Goal: Use online tool/utility: Utilize a website feature to perform a specific function

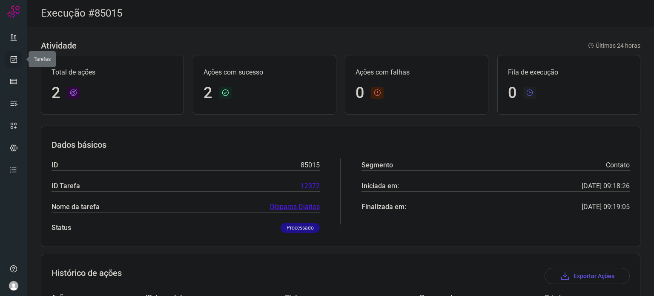
click at [14, 61] on icon at bounding box center [13, 59] width 9 height 9
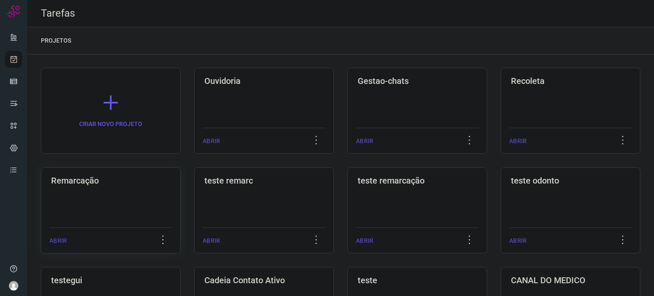
click at [98, 208] on div "Remarcação ABRIR" at bounding box center [111, 210] width 140 height 86
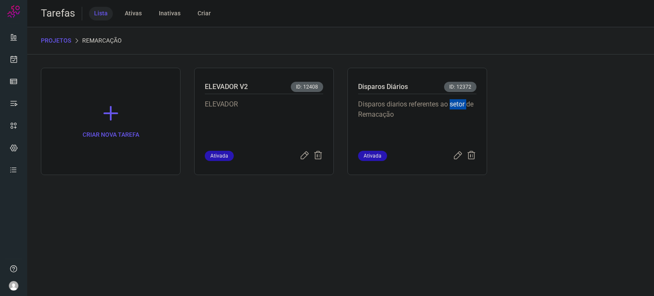
click at [464, 94] on div "Disparos diarios referentes ao setor de Remacação" at bounding box center [417, 122] width 118 height 57
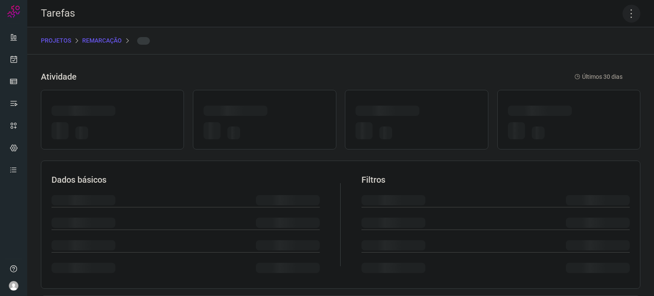
click at [623, 5] on icon at bounding box center [632, 14] width 18 height 18
click at [625, 11] on icon at bounding box center [632, 14] width 18 height 18
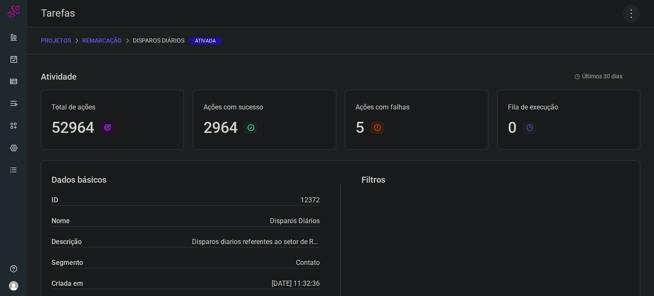
click at [623, 13] on icon at bounding box center [632, 14] width 18 height 18
click at [591, 55] on li "Executar" at bounding box center [595, 56] width 78 height 14
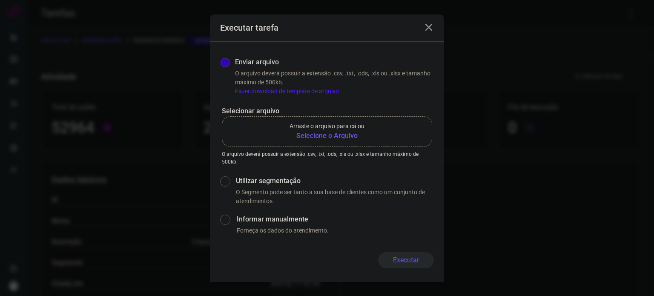
click at [329, 131] on b "Selecione o Arquivo" at bounding box center [327, 136] width 75 height 10
click at [0, 0] on input "Arraste o arquivo para cá ou Selecione o Arquivo" at bounding box center [0, 0] width 0 height 0
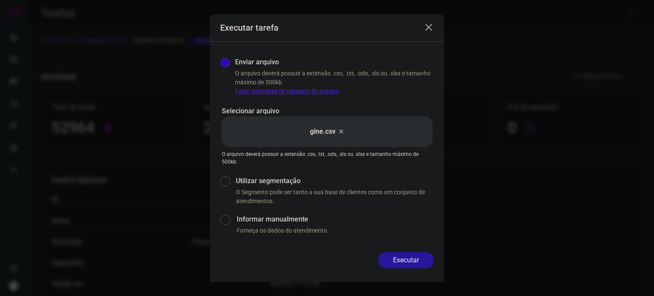
click at [416, 262] on button "Executar" at bounding box center [406, 260] width 56 height 16
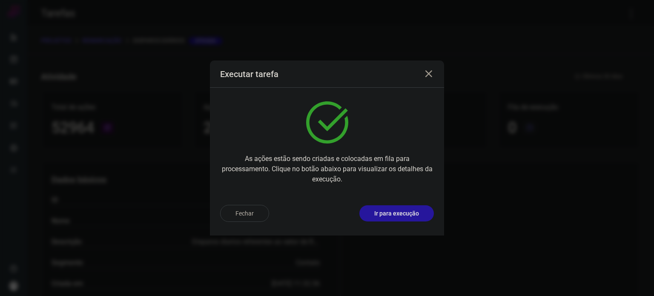
click at [414, 221] on button "Ir para execução" at bounding box center [397, 213] width 75 height 16
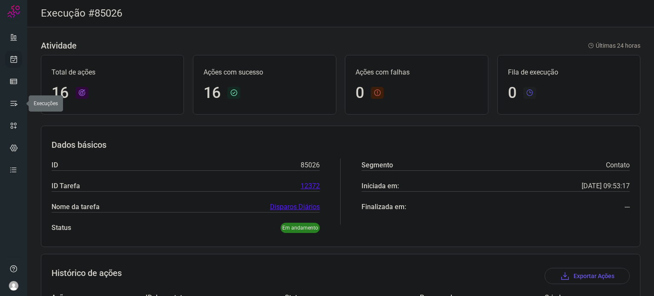
click at [15, 63] on link at bounding box center [13, 59] width 17 height 17
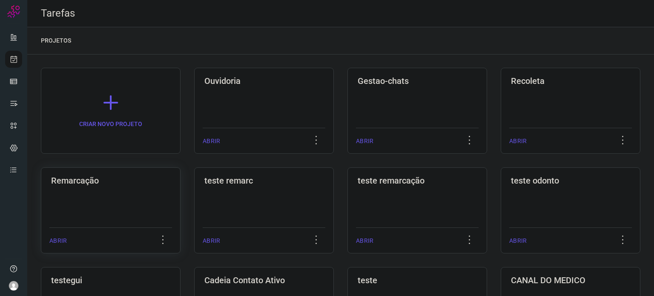
click at [108, 195] on div "Remarcação ABRIR" at bounding box center [111, 210] width 140 height 86
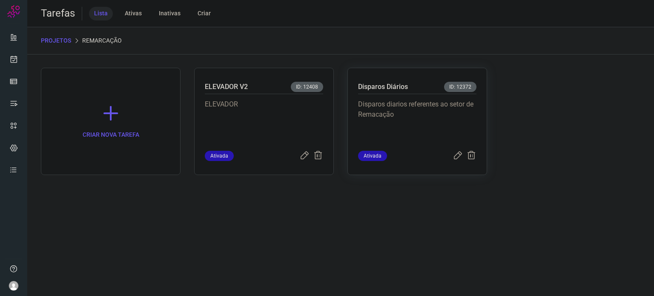
click at [436, 113] on p "Disparos diarios referentes ao setor de Remacação" at bounding box center [417, 120] width 118 height 43
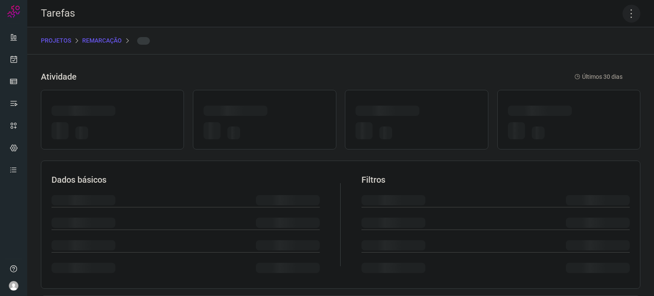
click at [623, 12] on icon at bounding box center [632, 14] width 18 height 18
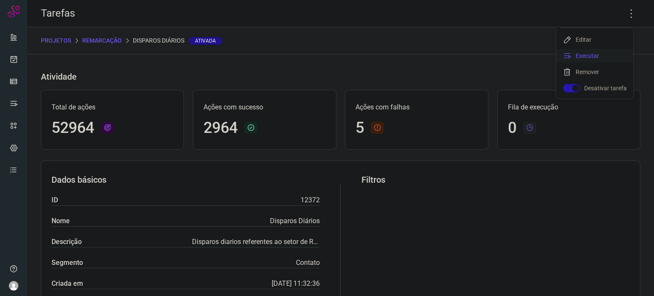
click at [601, 51] on li "Executar" at bounding box center [595, 56] width 78 height 14
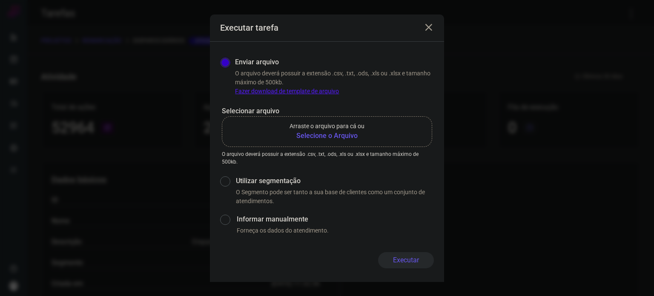
click at [344, 129] on p "Arraste o arquivo para cá ou" at bounding box center [327, 126] width 75 height 9
click at [0, 0] on input "Arraste o arquivo para cá ou Selecione o Arquivo" at bounding box center [0, 0] width 0 height 0
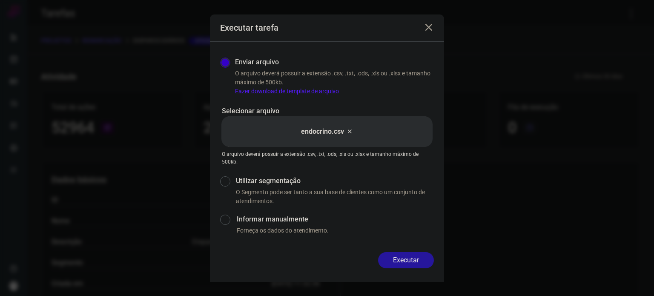
click at [412, 259] on button "Executar" at bounding box center [406, 260] width 56 height 16
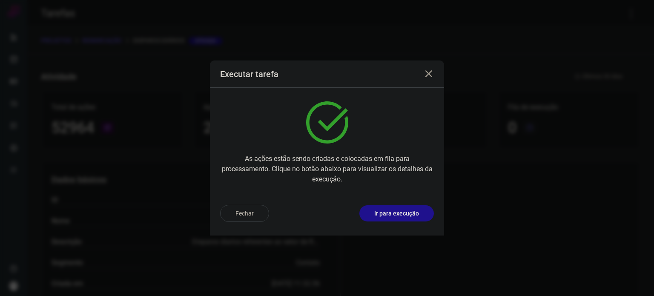
click at [406, 215] on p "Ir para execução" at bounding box center [397, 213] width 45 height 9
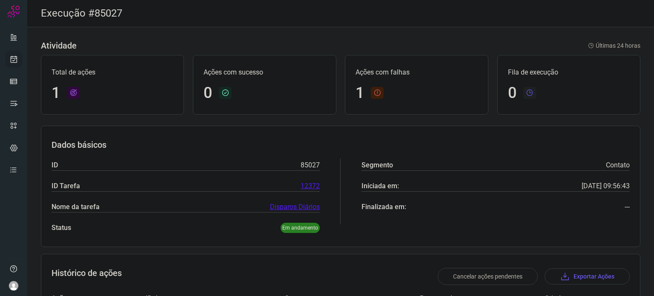
click at [11, 59] on icon at bounding box center [13, 59] width 9 height 9
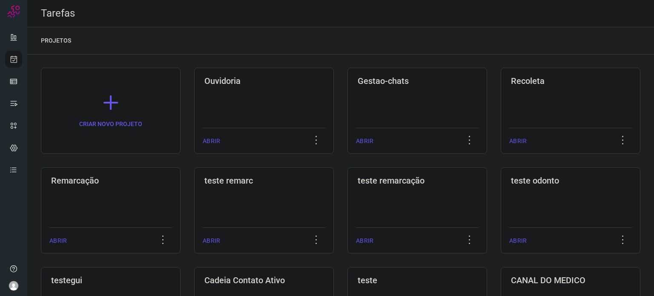
click at [128, 183] on h3 "Remarcação" at bounding box center [110, 181] width 119 height 10
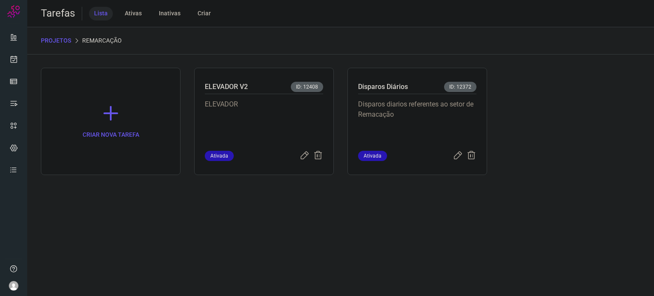
click at [476, 120] on p "Disparos diarios referentes ao setor de Remacação" at bounding box center [417, 120] width 118 height 43
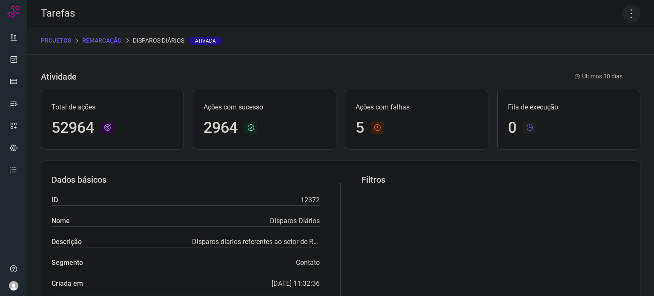
click at [624, 18] on icon at bounding box center [632, 14] width 18 height 18
click at [587, 59] on li "Executar" at bounding box center [595, 56] width 78 height 14
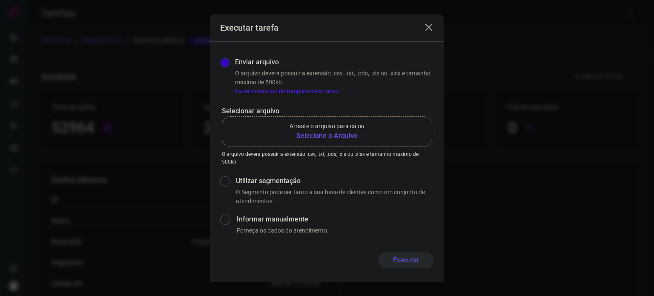
click at [331, 132] on b "Selecione o Arquivo" at bounding box center [327, 136] width 75 height 10
click at [0, 0] on input "Arraste o arquivo para cá ou Selecione o Arquivo" at bounding box center [0, 0] width 0 height 0
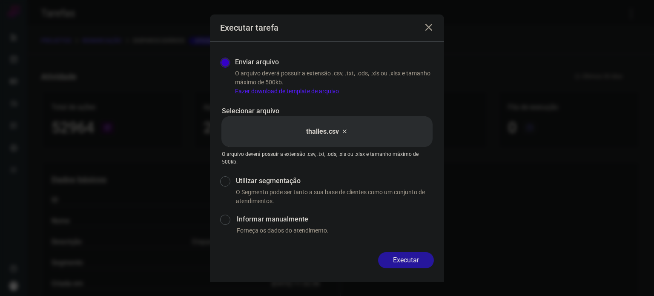
click at [425, 264] on button "Executar" at bounding box center [406, 260] width 56 height 16
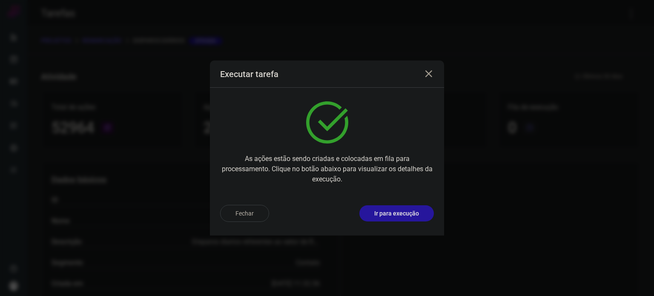
click at [403, 216] on p "Ir para execução" at bounding box center [397, 213] width 45 height 9
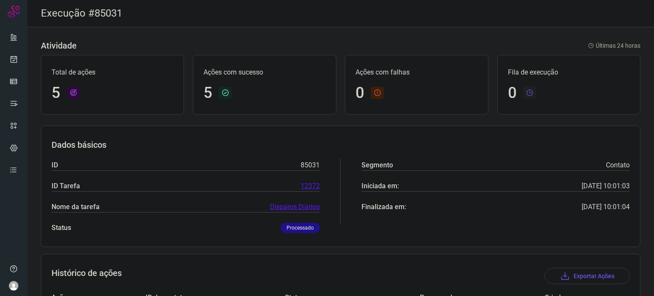
scroll to position [159, 0]
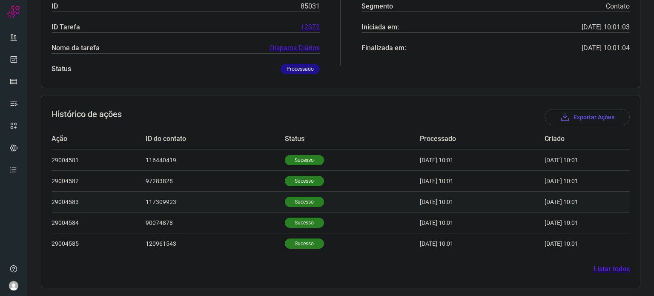
click at [292, 209] on td "Sucesso" at bounding box center [352, 201] width 135 height 21
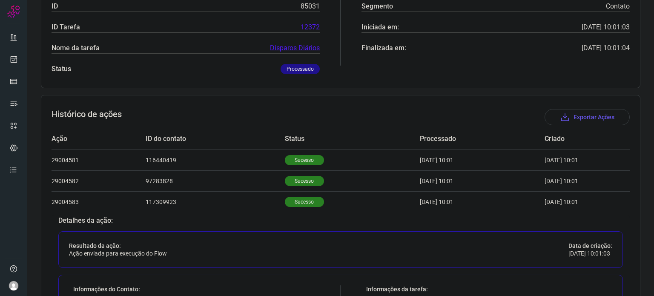
scroll to position [365, 0]
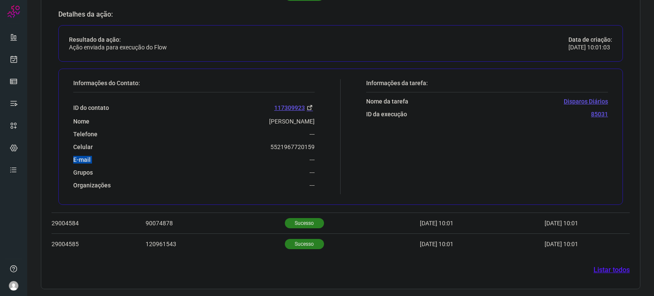
drag, startPoint x: 247, startPoint y: 151, endPoint x: 289, endPoint y: 134, distance: 45.5
click at [289, 134] on div "ID do contato 117309923 Nome Caroline Santos Nazario Telefone --- Celular 55219…" at bounding box center [194, 140] width 242 height 97
click at [289, 134] on div "Telefone ---" at bounding box center [194, 134] width 242 height 8
drag, startPoint x: 268, startPoint y: 143, endPoint x: 312, endPoint y: 148, distance: 43.8
click at [312, 148] on div "Informações do Contato: ID do contato 117309923 Nome Caroline Santos Nazario Te…" at bounding box center [205, 136] width 272 height 115
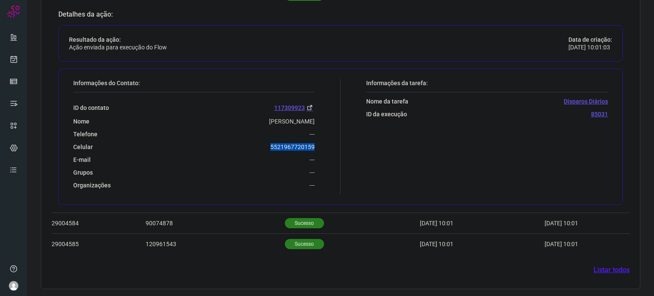
copy p "5521967720159"
click at [17, 55] on icon at bounding box center [13, 59] width 9 height 9
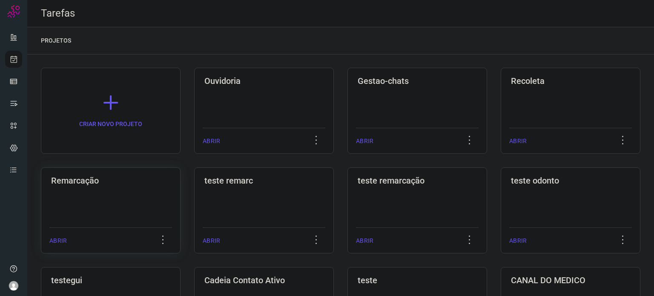
click at [115, 203] on div "Remarcação ABRIR" at bounding box center [111, 210] width 140 height 86
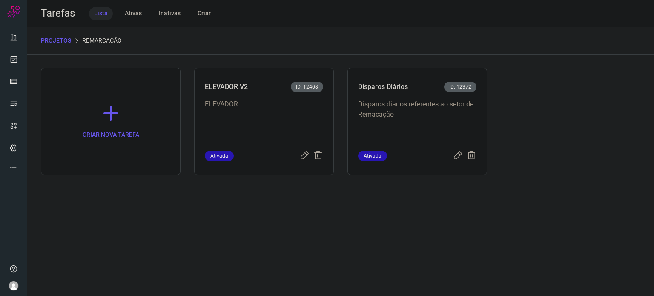
click at [433, 117] on p "Disparos diarios referentes ao setor de Remacação" at bounding box center [417, 120] width 118 height 43
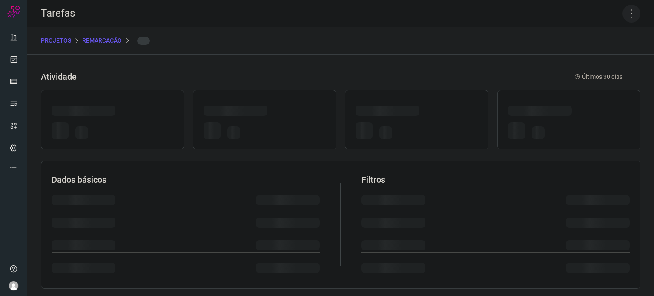
click at [624, 14] on icon at bounding box center [632, 14] width 18 height 18
click at [625, 8] on icon at bounding box center [632, 14] width 18 height 18
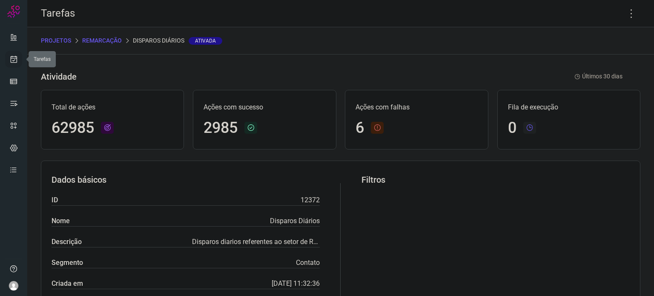
click at [12, 58] on icon at bounding box center [13, 59] width 9 height 9
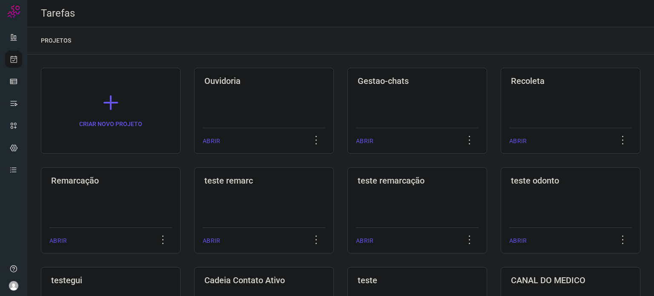
click at [113, 187] on div "Remarcação ABRIR" at bounding box center [111, 210] width 140 height 86
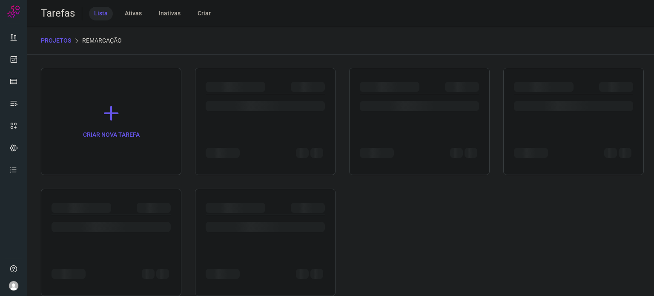
click at [113, 187] on div "CRIAR NOVA TAREFA" at bounding box center [341, 182] width 600 height 228
click at [455, 124] on div at bounding box center [419, 110] width 119 height 33
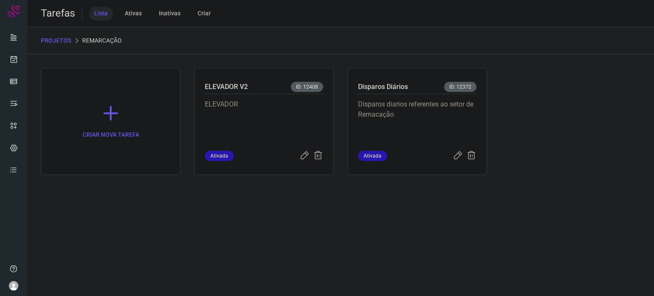
click at [455, 124] on p "Disparos diarios referentes ao setor de Remacação" at bounding box center [417, 120] width 118 height 43
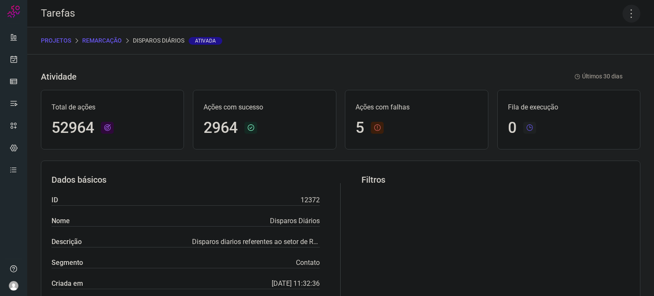
click at [623, 17] on icon at bounding box center [632, 14] width 18 height 18
click at [588, 59] on li "Executar" at bounding box center [595, 56] width 78 height 14
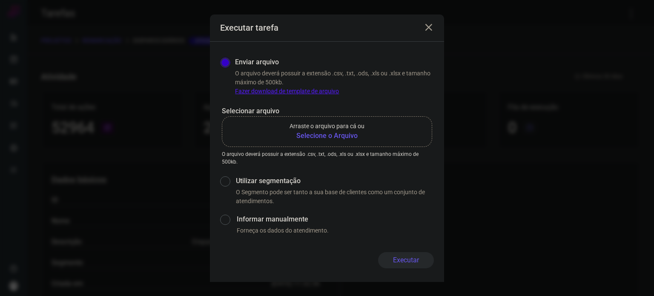
click at [349, 132] on b "Selecione o Arquivo" at bounding box center [327, 136] width 75 height 10
click at [0, 0] on input "Arraste o arquivo para cá ou Selecione o Arquivo" at bounding box center [0, 0] width 0 height 0
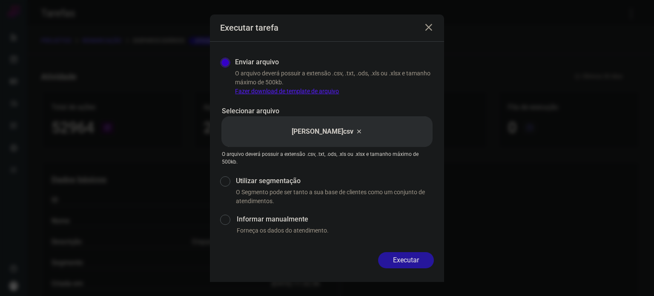
click at [396, 257] on button "Executar" at bounding box center [406, 260] width 56 height 16
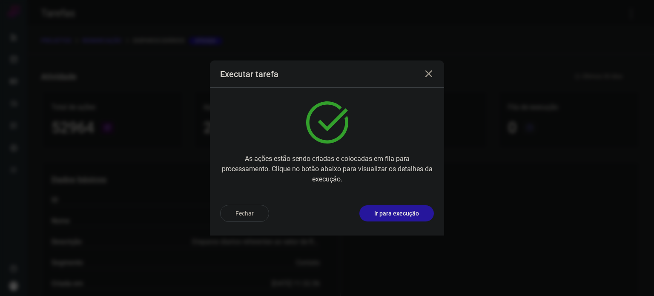
click at [410, 218] on button "Ir para execução" at bounding box center [397, 213] width 75 height 16
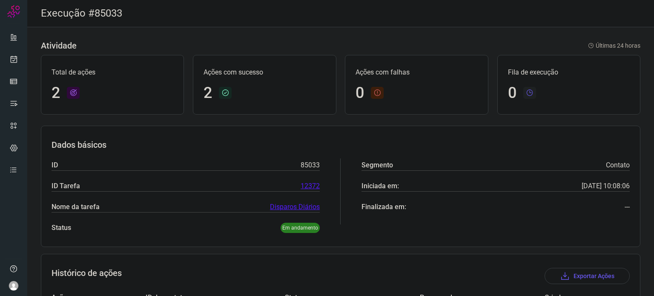
scroll to position [96, 0]
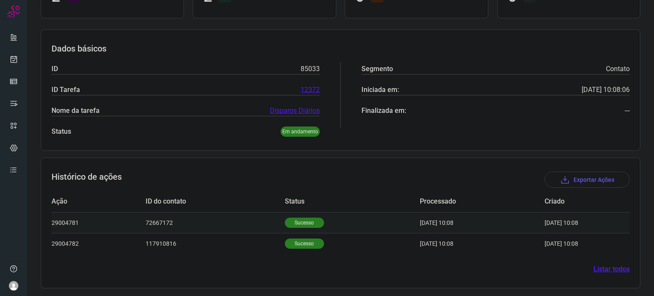
click at [303, 221] on p "Sucesso" at bounding box center [304, 223] width 39 height 10
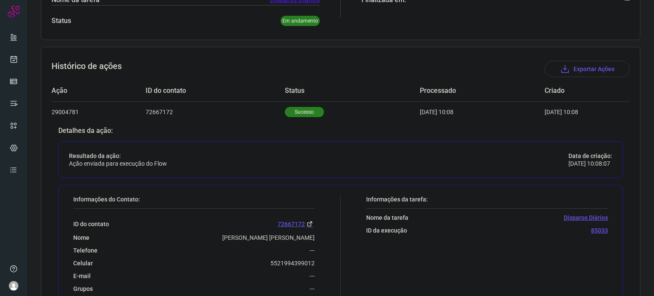
scroll to position [303, 0]
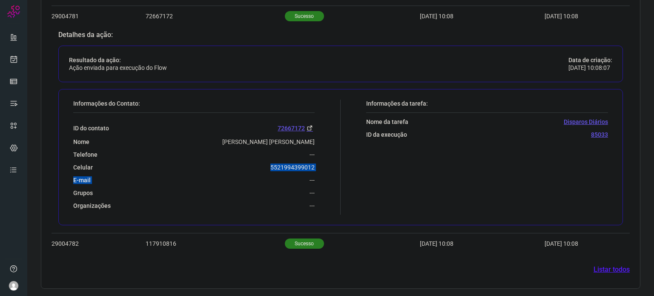
drag, startPoint x: 254, startPoint y: 175, endPoint x: 263, endPoint y: 159, distance: 18.0
click at [263, 159] on div "ID do contato 72667172 Nome Vera Lúcia Passos Bérenger Telefone --- Celular 552…" at bounding box center [194, 161] width 242 height 97
drag, startPoint x: 267, startPoint y: 163, endPoint x: 314, endPoint y: 163, distance: 46.9
click at [314, 163] on div "Informações do Contato: ID do contato 72667172 Nome Vera Lúcia Passos Bérenger …" at bounding box center [205, 157] width 272 height 115
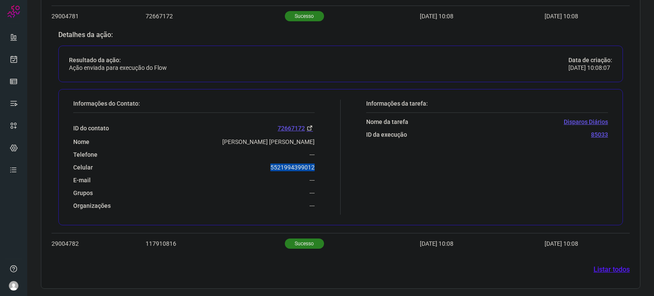
copy p "5521994399012"
click at [17, 63] on icon at bounding box center [13, 59] width 9 height 9
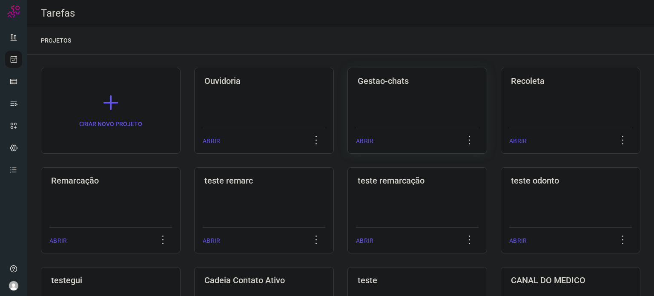
drag, startPoint x: 136, startPoint y: 199, endPoint x: 355, endPoint y: 143, distance: 225.7
click at [136, 199] on div "Remarcação ABRIR" at bounding box center [111, 210] width 140 height 86
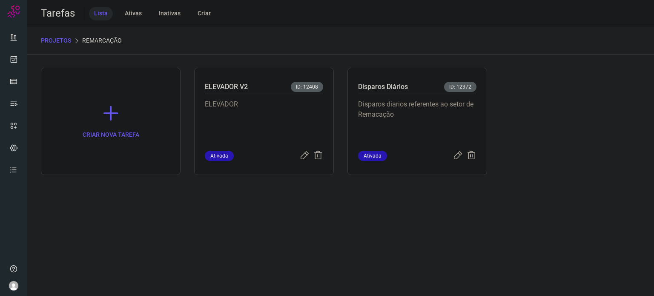
click at [378, 124] on p "Disparos diarios referentes ao setor de Remacação" at bounding box center [417, 120] width 118 height 43
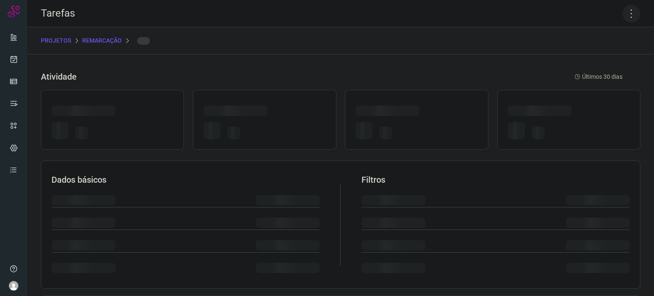
click at [629, 12] on icon at bounding box center [632, 14] width 18 height 18
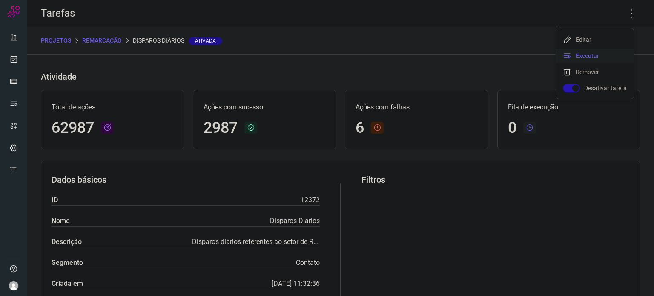
click at [577, 50] on li "Executar" at bounding box center [595, 56] width 78 height 14
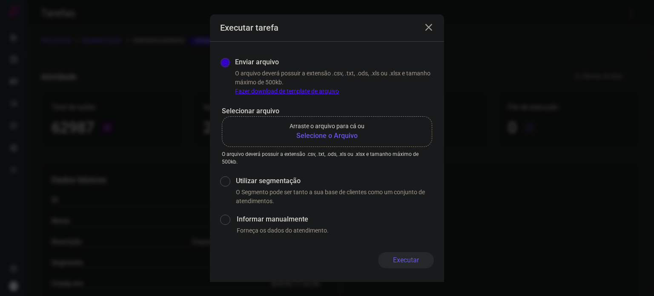
click at [322, 138] on b "Selecione o Arquivo" at bounding box center [327, 136] width 75 height 10
click at [0, 0] on input "Arraste o arquivo para cá ou Selecione o Arquivo" at bounding box center [0, 0] width 0 height 0
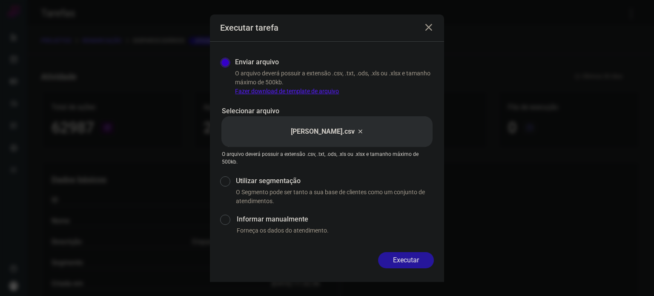
click at [428, 255] on button "Executar" at bounding box center [406, 260] width 56 height 16
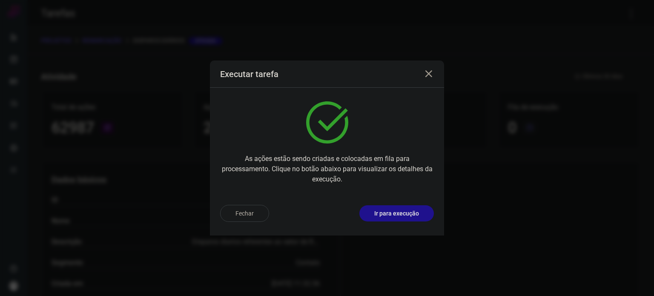
click at [428, 255] on div "Executar tarefa As ações estão sendo criadas e colocadas em fila para processam…" at bounding box center [327, 148] width 654 height 296
click at [421, 209] on button "Ir para execução" at bounding box center [397, 213] width 75 height 16
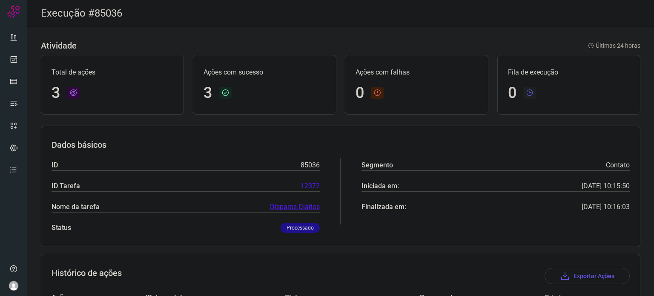
scroll to position [117, 0]
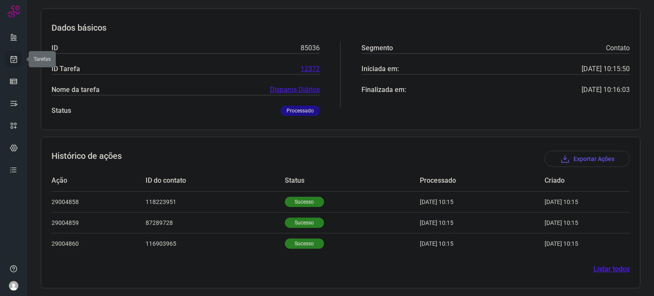
click at [13, 61] on icon at bounding box center [13, 59] width 9 height 9
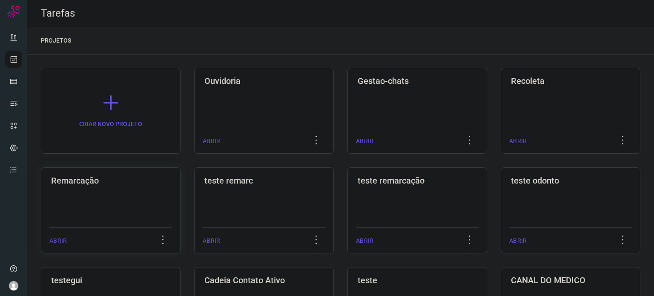
click at [125, 185] on h3 "Remarcação" at bounding box center [110, 181] width 119 height 10
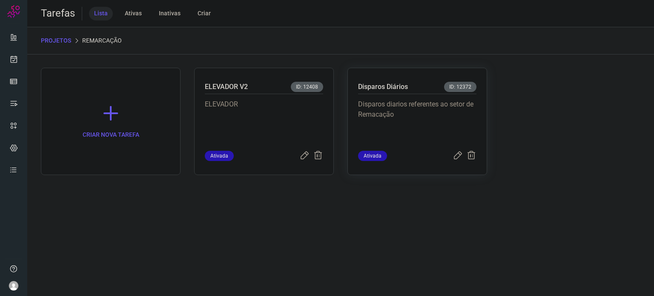
click at [373, 124] on p "Disparos diarios referentes ao setor de Remacação" at bounding box center [417, 120] width 118 height 43
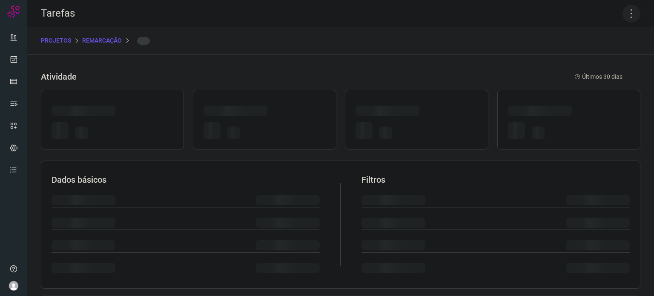
click at [628, 14] on icon at bounding box center [632, 14] width 18 height 18
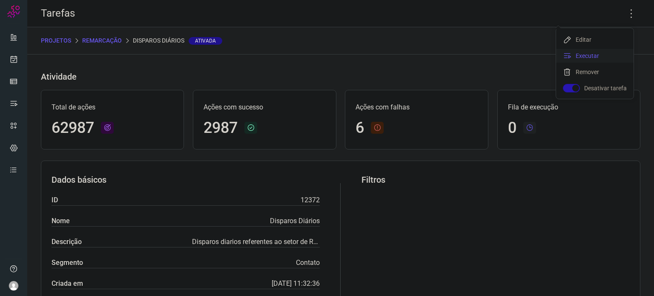
click at [600, 50] on li "Executar" at bounding box center [595, 56] width 78 height 14
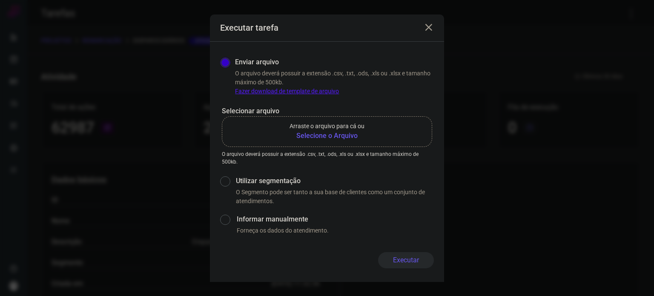
click at [348, 141] on label "Arraste o arquivo para cá ou Selecione o Arquivo" at bounding box center [327, 131] width 210 height 31
click at [0, 0] on input "Arraste o arquivo para cá ou Selecione o Arquivo" at bounding box center [0, 0] width 0 height 0
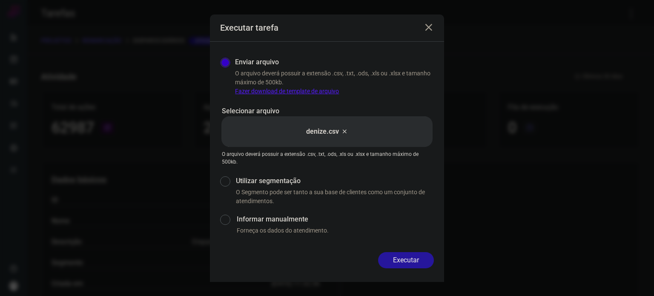
click at [420, 259] on button "Executar" at bounding box center [406, 260] width 56 height 16
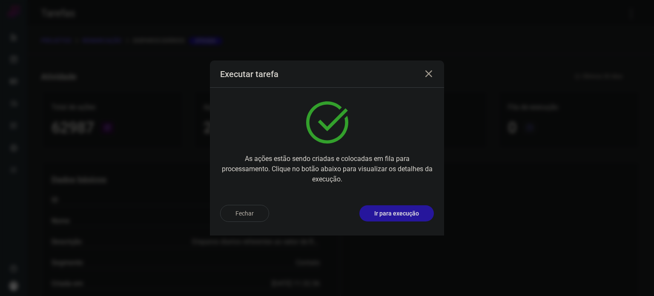
click at [406, 214] on p "Ir para execução" at bounding box center [397, 213] width 45 height 9
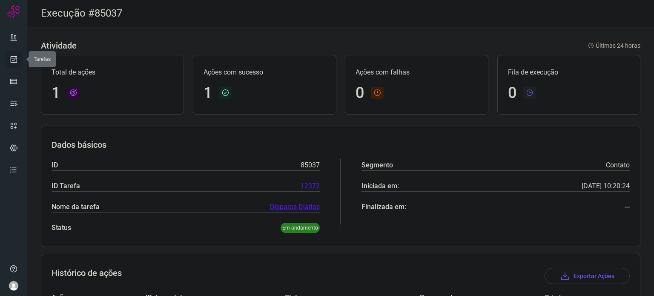
click at [10, 56] on icon at bounding box center [13, 59] width 9 height 9
